Goal: Transaction & Acquisition: Download file/media

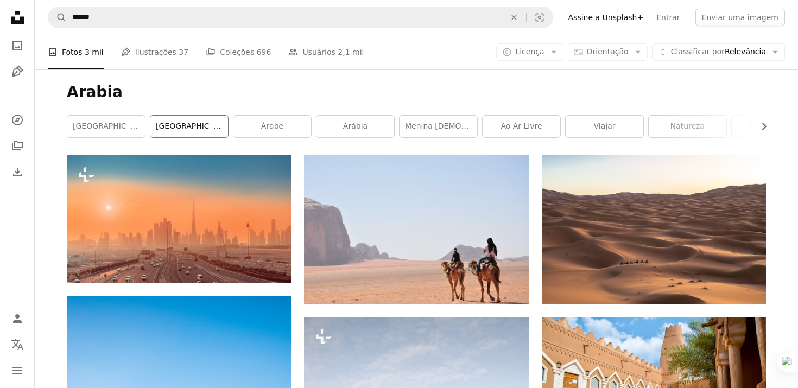
click at [219, 119] on link "[GEOGRAPHIC_DATA]" at bounding box center [189, 127] width 78 height 22
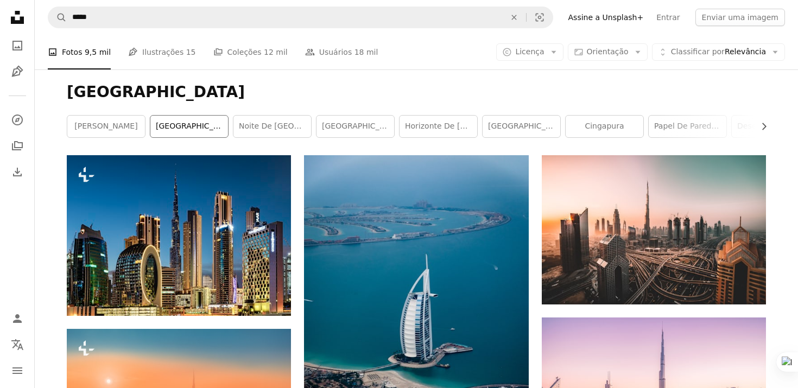
click at [187, 125] on link "[GEOGRAPHIC_DATA]" at bounding box center [189, 127] width 78 height 22
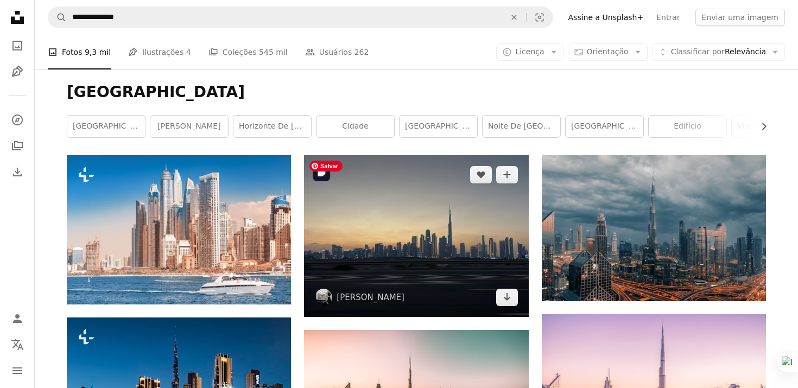
click at [427, 249] on img at bounding box center [416, 236] width 224 height 162
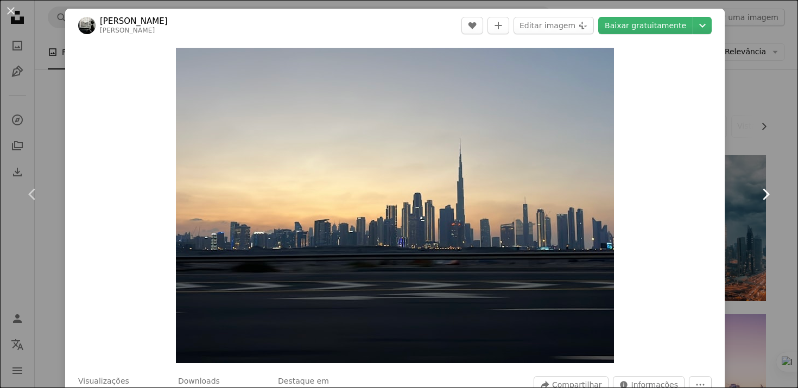
click at [741, 151] on link "Chevron right" at bounding box center [765, 194] width 65 height 104
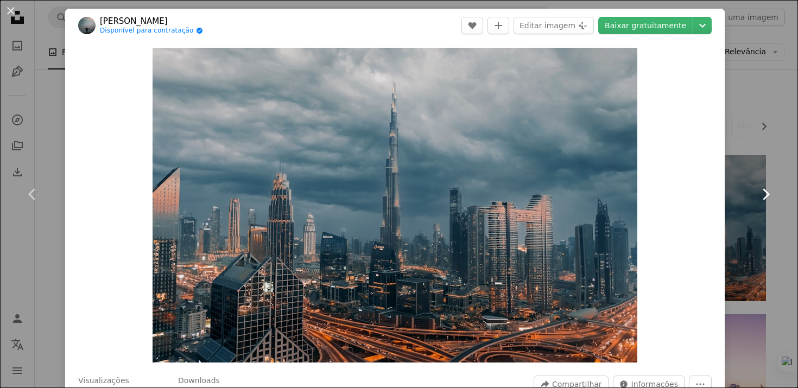
click at [773, 189] on icon "Chevron right" at bounding box center [765, 194] width 17 height 17
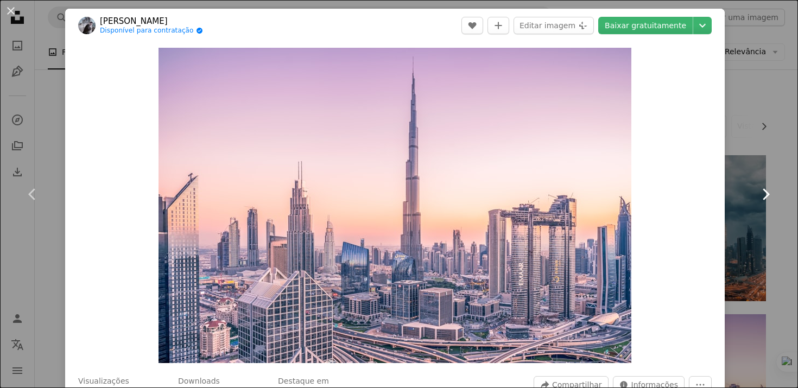
click at [769, 189] on icon "Chevron right" at bounding box center [765, 194] width 17 height 17
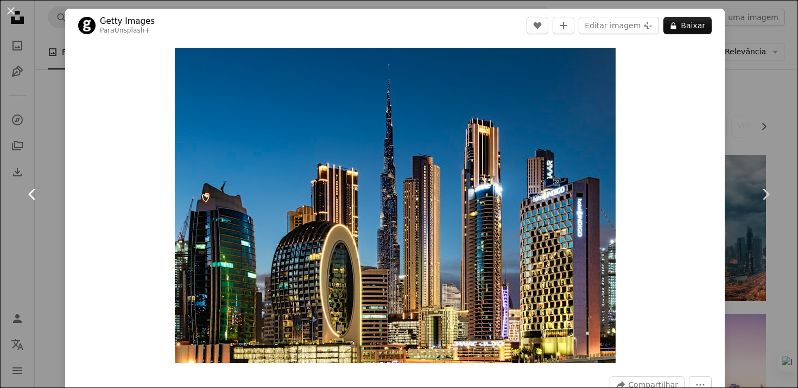
click at [29, 195] on icon "Chevron left" at bounding box center [32, 194] width 17 height 17
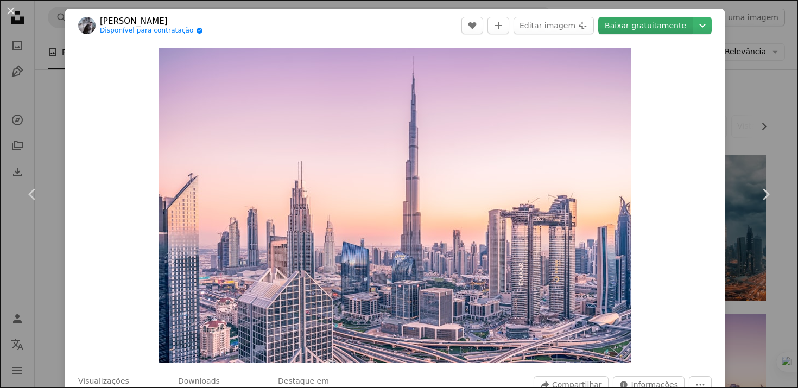
click at [671, 18] on link "Baixar gratuitamente" at bounding box center [645, 25] width 94 height 17
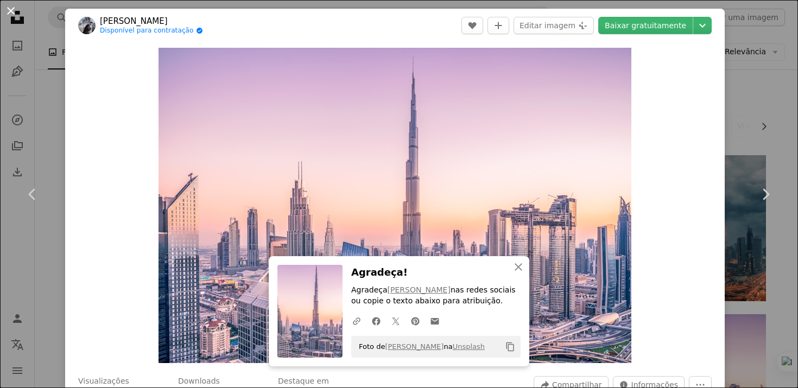
click at [9, 10] on button "An X shape" at bounding box center [10, 10] width 13 height 13
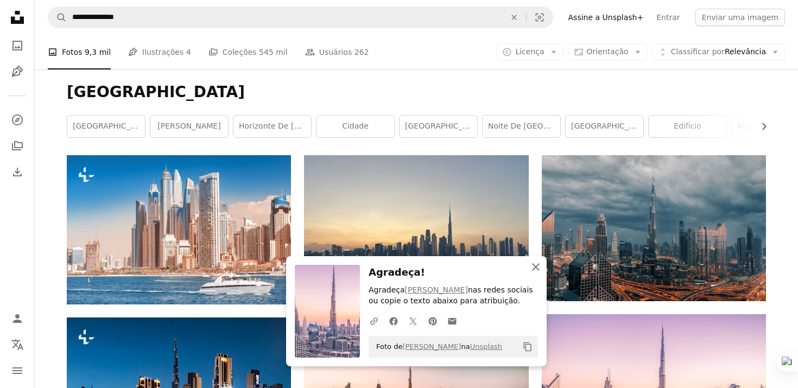
click at [537, 273] on icon "An X shape" at bounding box center [535, 267] width 13 height 13
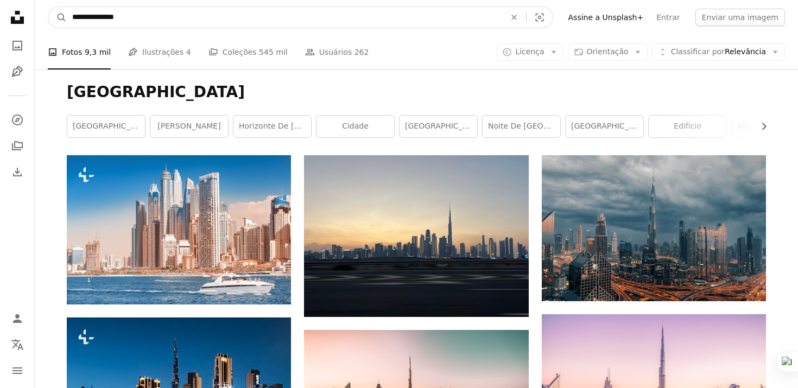
click at [501, 18] on input "**********" at bounding box center [284, 17] width 435 height 21
click at [526, 15] on icon "An X shape" at bounding box center [514, 17] width 24 height 9
type input "**********"
click at [48, 7] on button "A magnifying glass" at bounding box center [57, 17] width 18 height 21
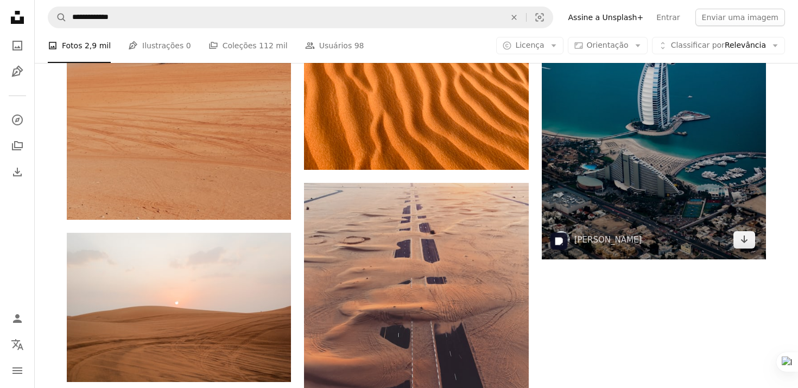
scroll to position [1639, 0]
